Goal: Check status: Check status

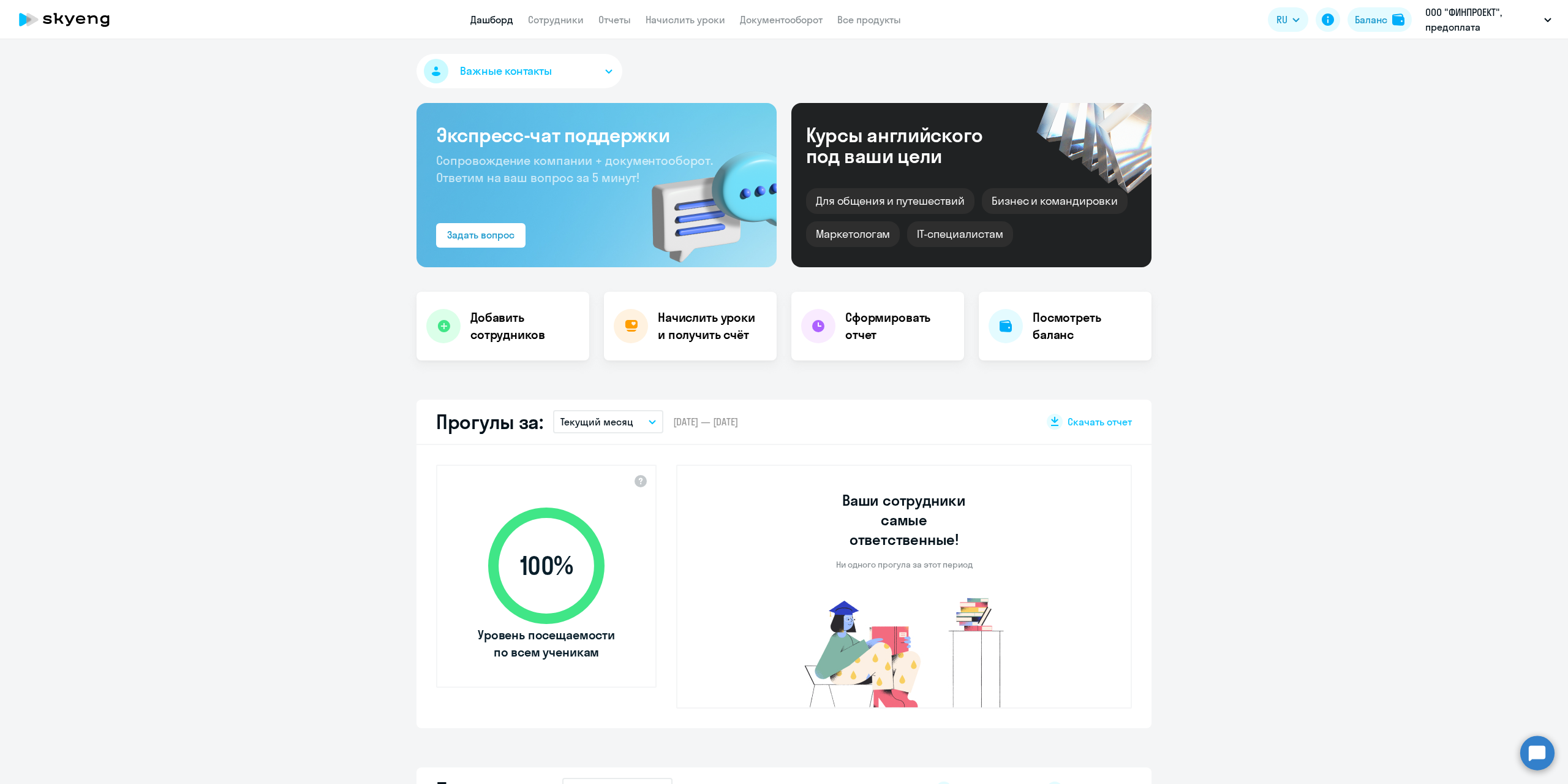
select select "30"
click at [1356, 16] on div "Баланс" at bounding box center [1371, 19] width 33 height 15
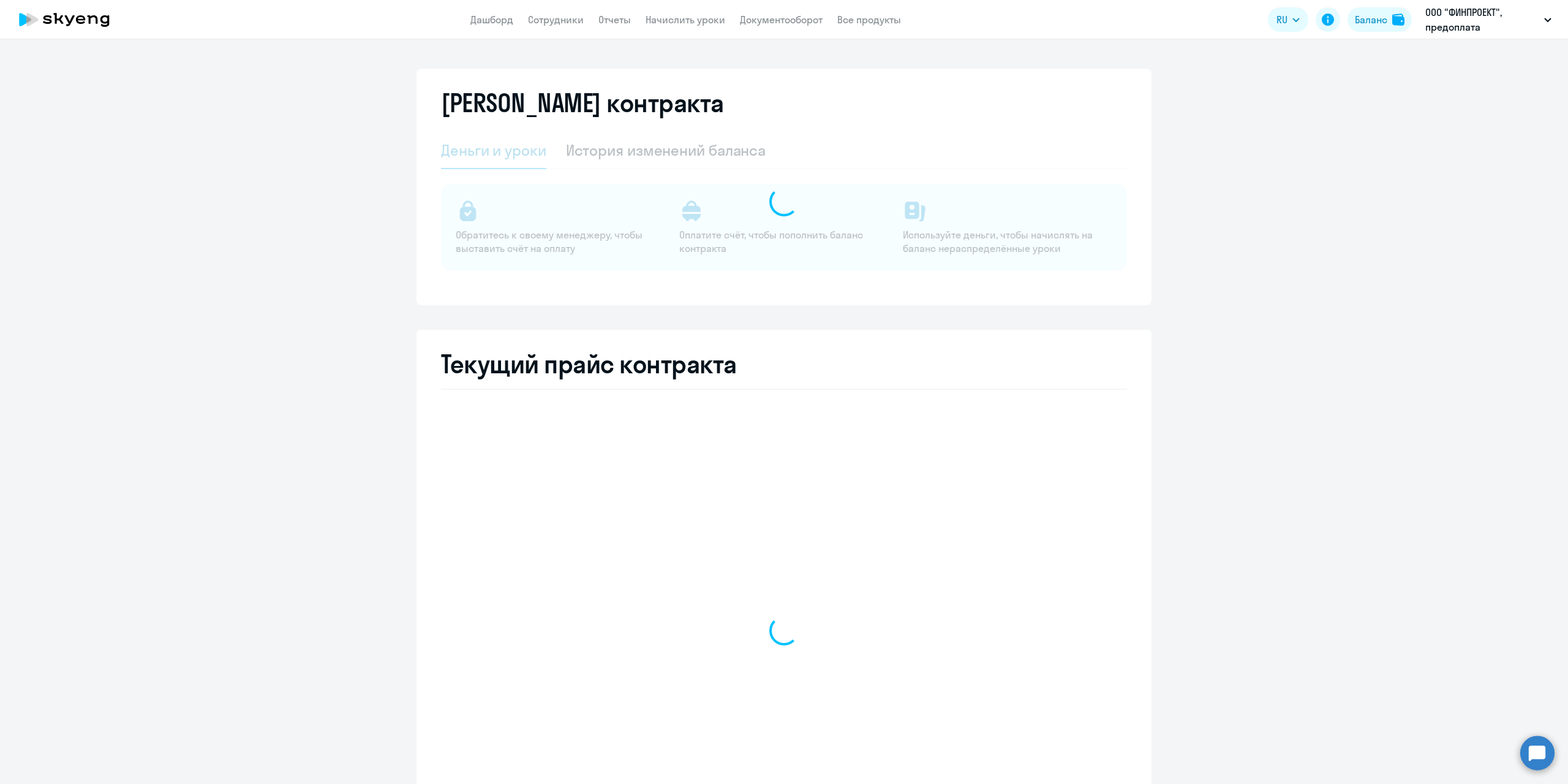
select select "english_adult_not_native_speaker"
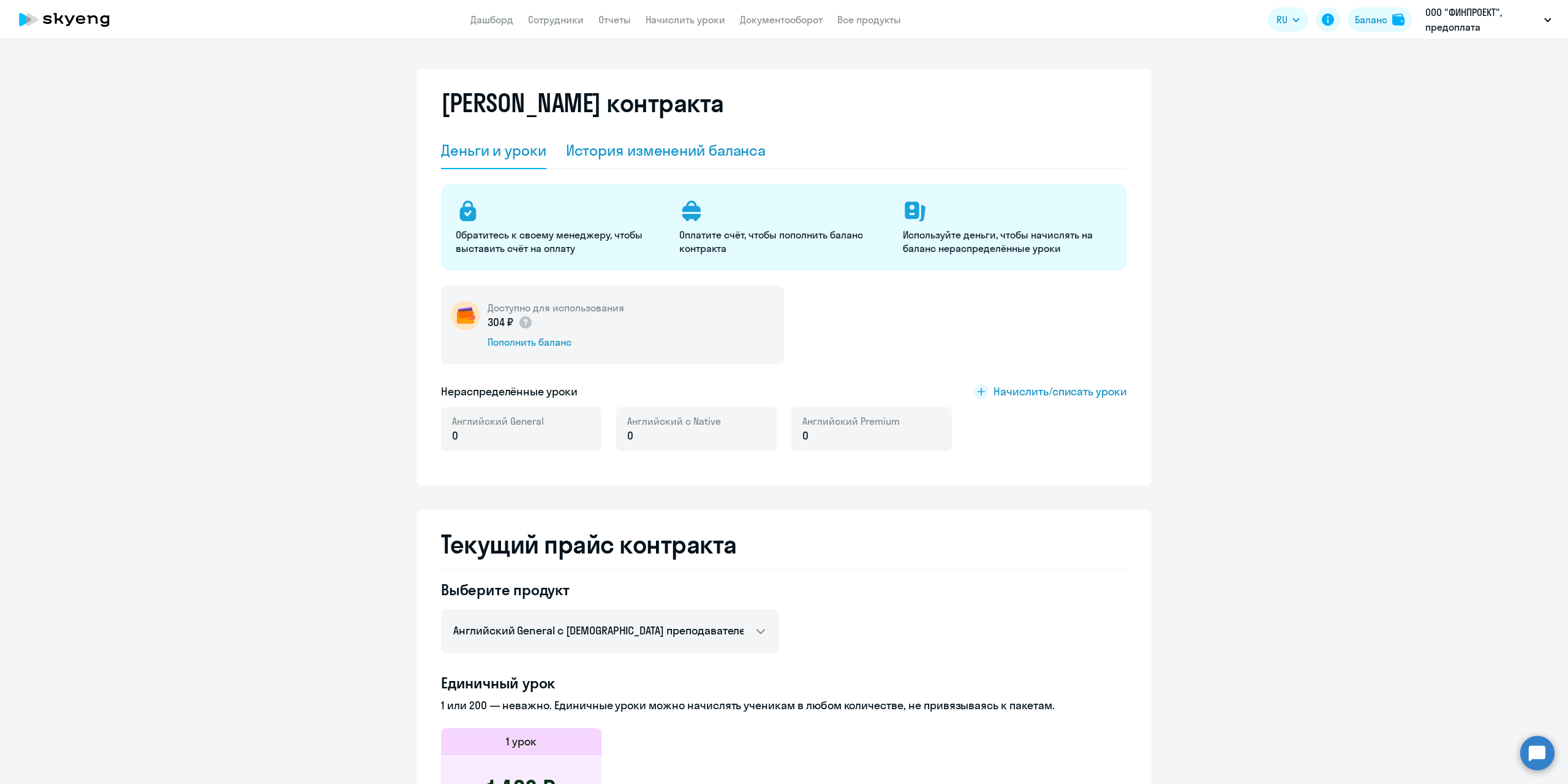
click at [622, 144] on div "История изменений баланса" at bounding box center [666, 150] width 200 height 19
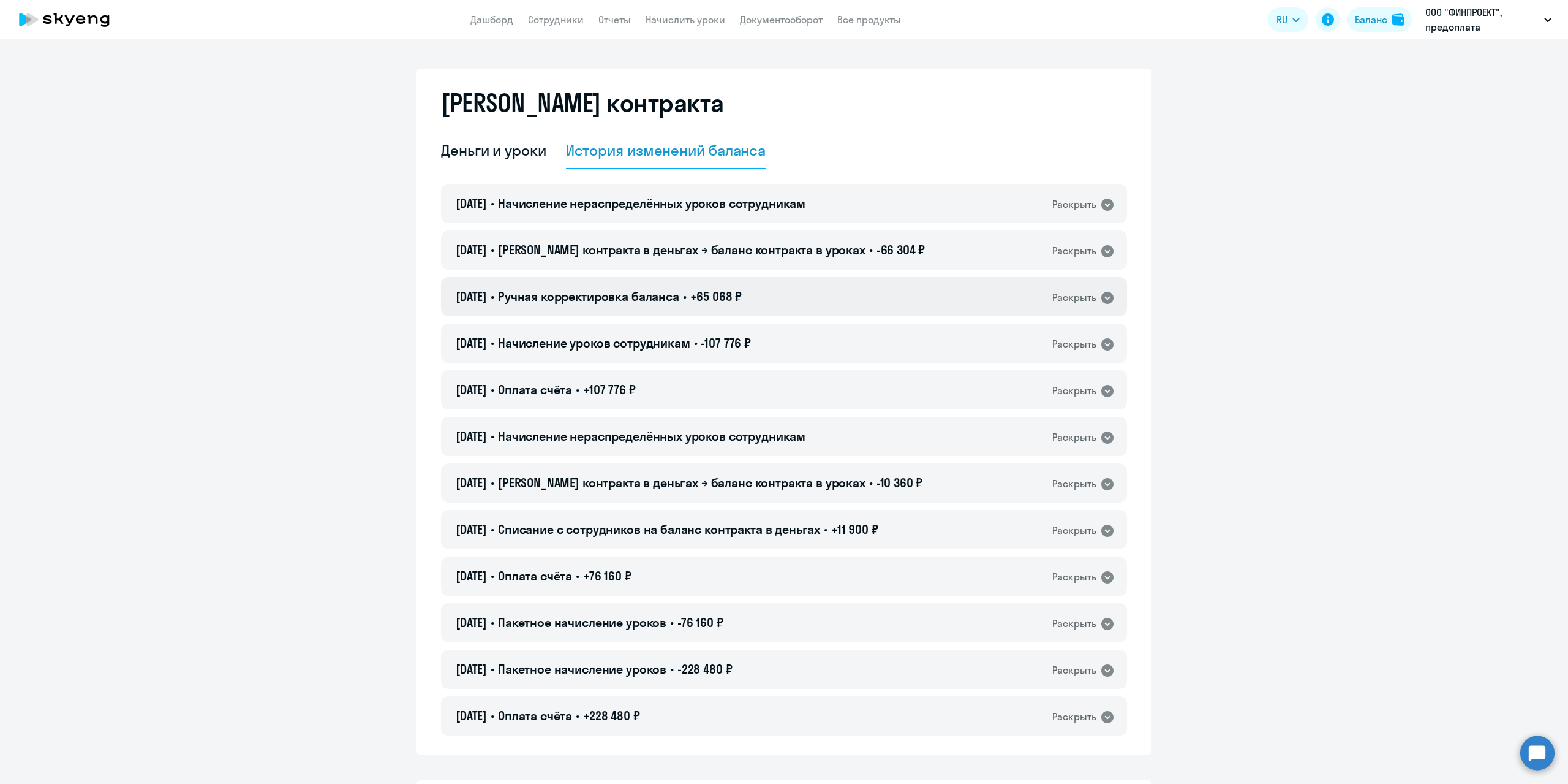
click at [962, 301] on div "11.08.2025 • Ручная корректировка баланса • +65 068 ₽ Раскрыть" at bounding box center [784, 296] width 686 height 39
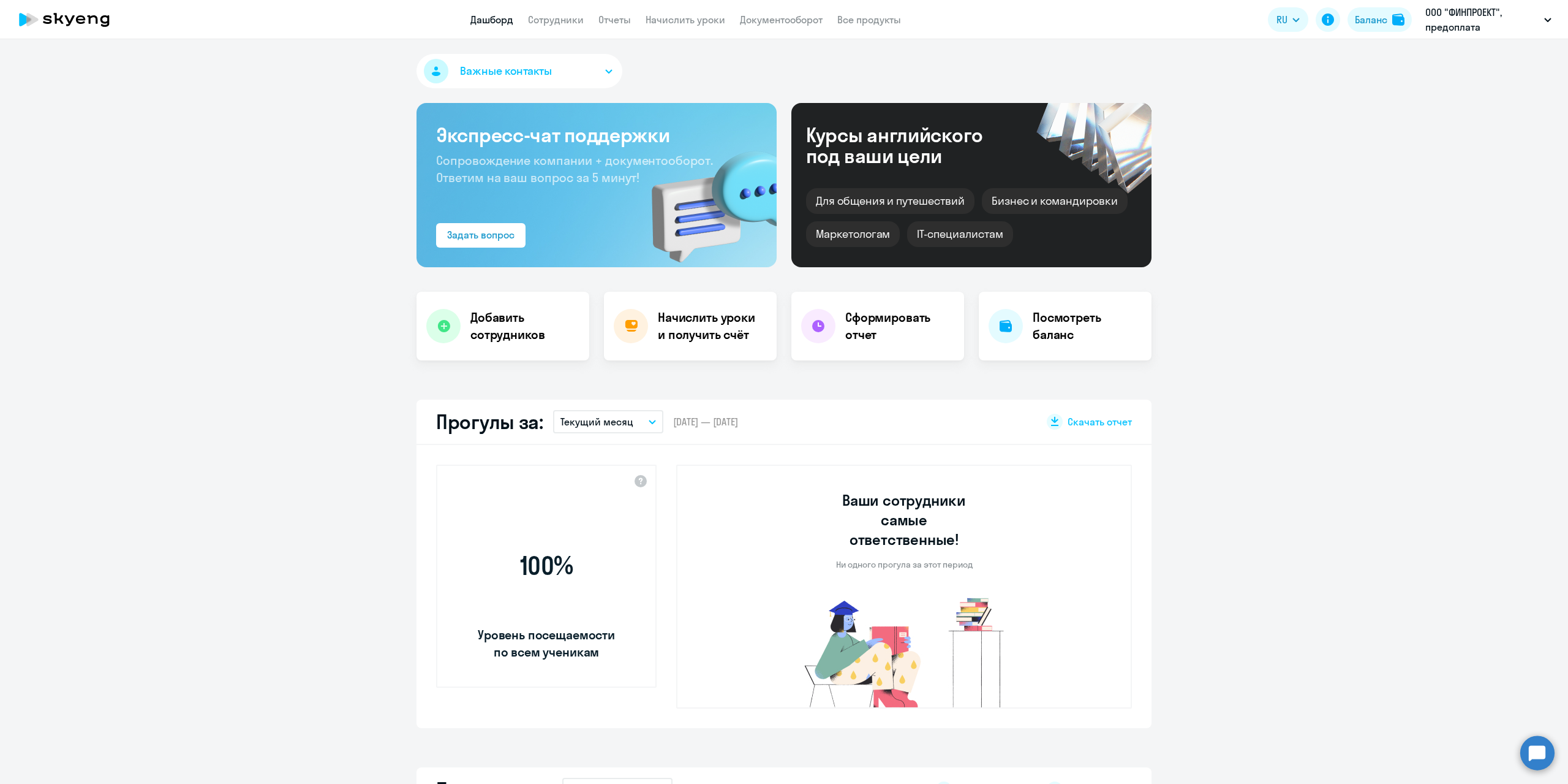
select select "30"
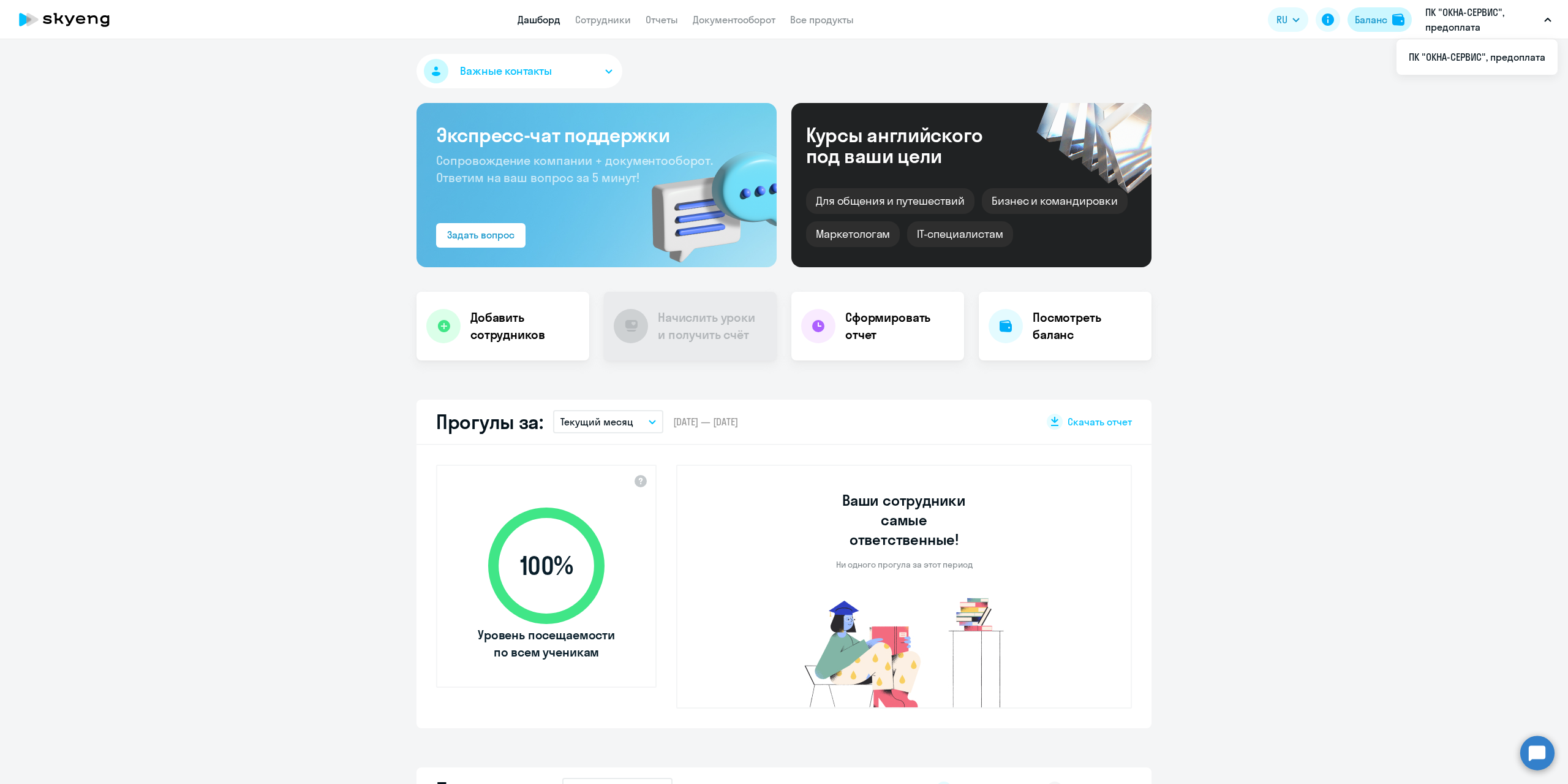
click at [1387, 18] on div "Баланс" at bounding box center [1371, 19] width 33 height 15
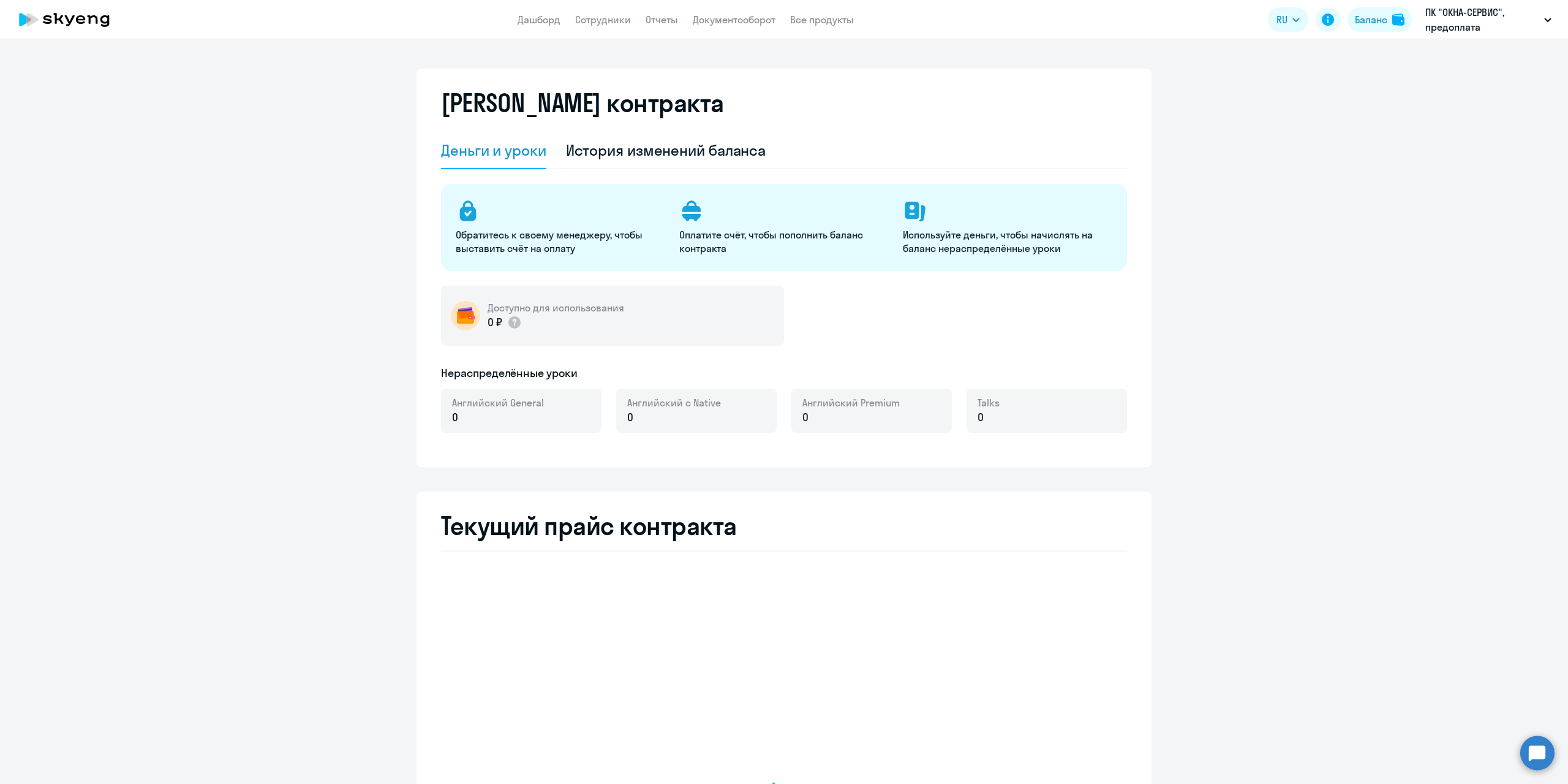
select select "english_adult_not_native_speaker"
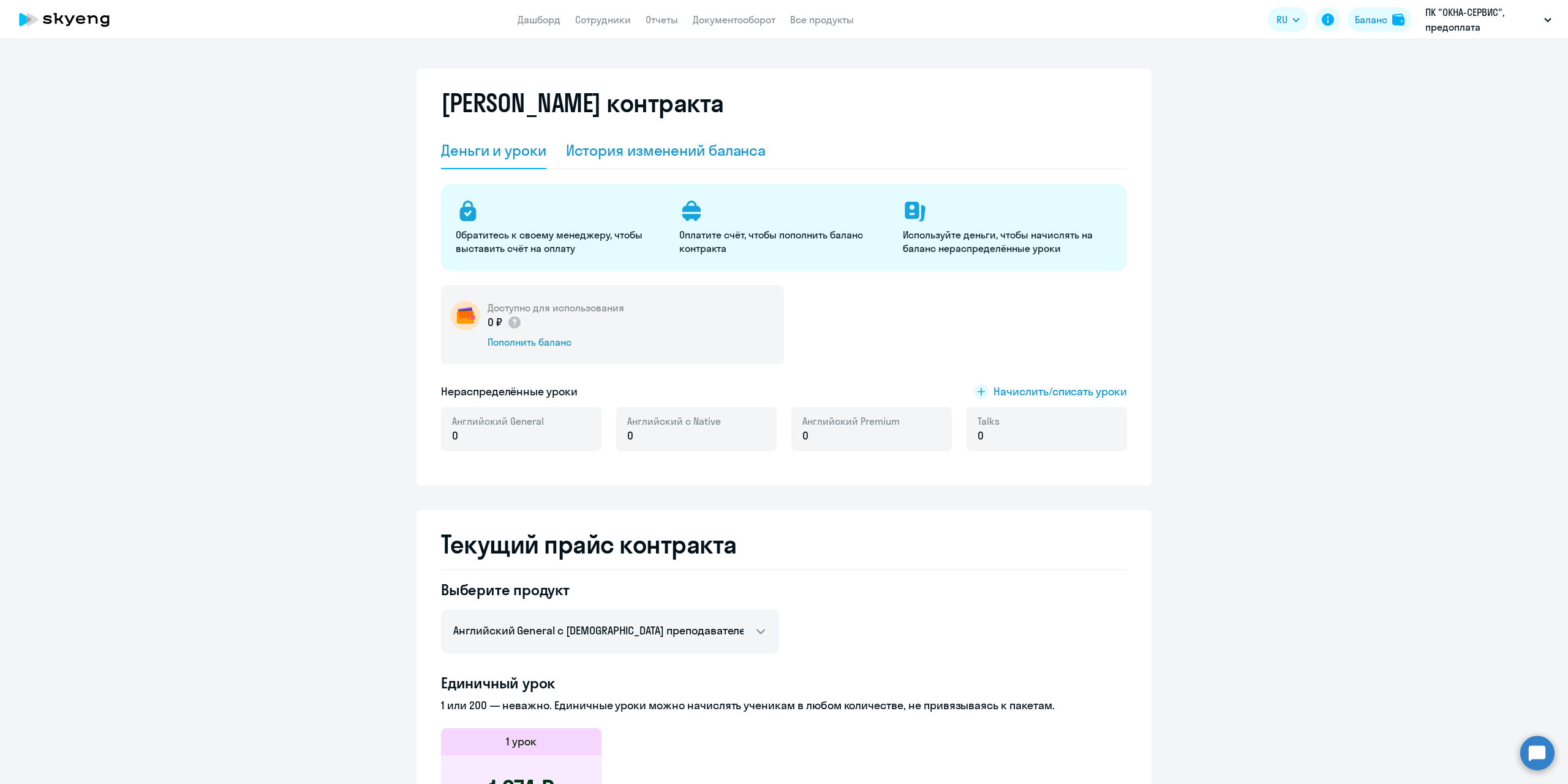
click at [700, 142] on div "История изменений баланса" at bounding box center [666, 150] width 200 height 19
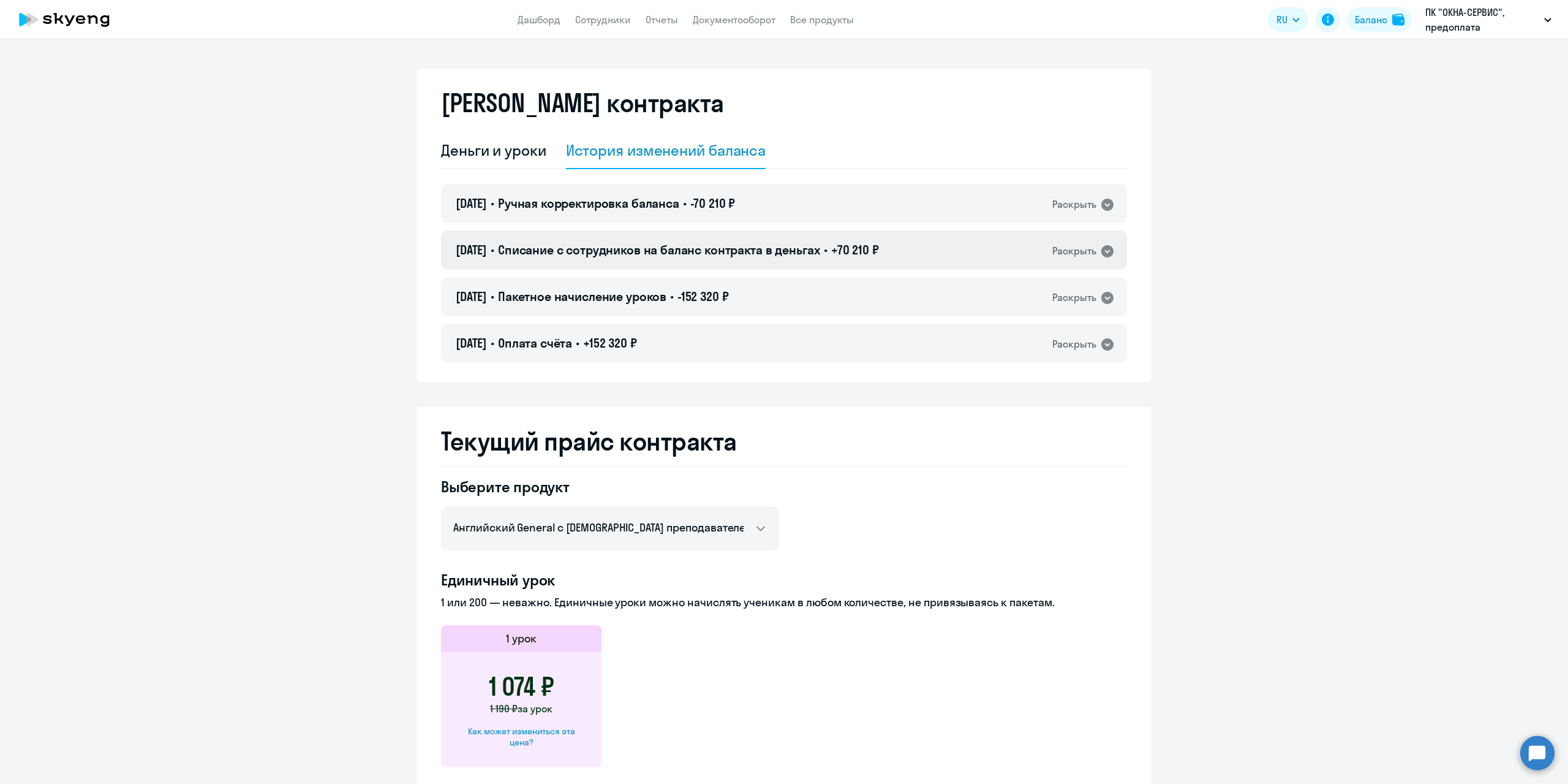
click at [973, 246] on div "[DATE] • Списание с сотрудников на баланс контракта в деньгах • +70 210 ₽ Раскр…" at bounding box center [784, 250] width 686 height 39
